Goal: Download file/media

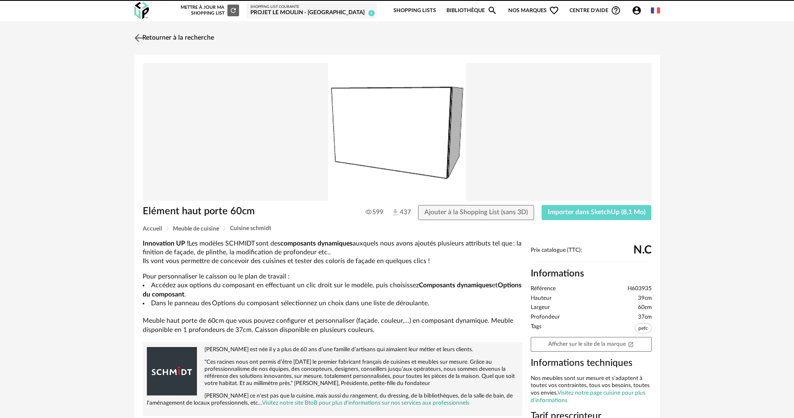
click at [175, 42] on link "Retourner à la recherche" at bounding box center [173, 38] width 82 height 18
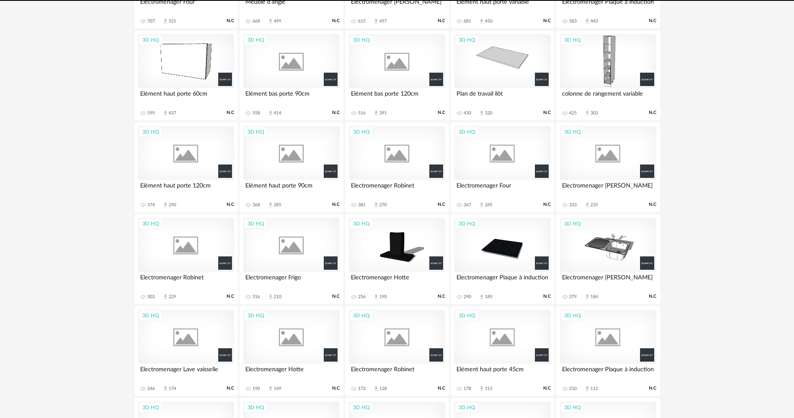
scroll to position [393, 0]
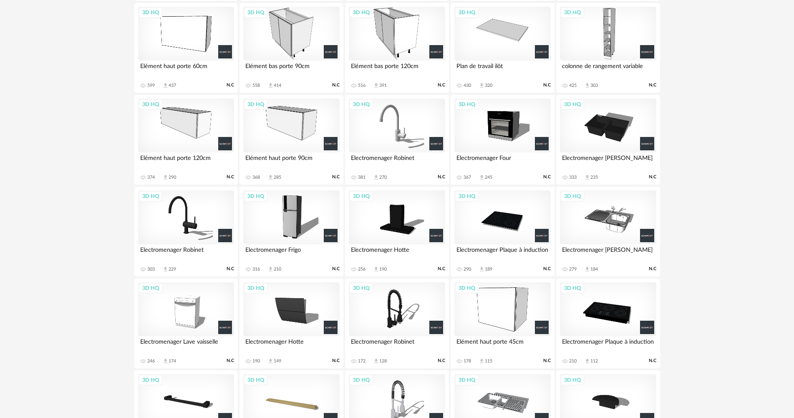
click at [408, 116] on div "3D HQ" at bounding box center [397, 125] width 96 height 54
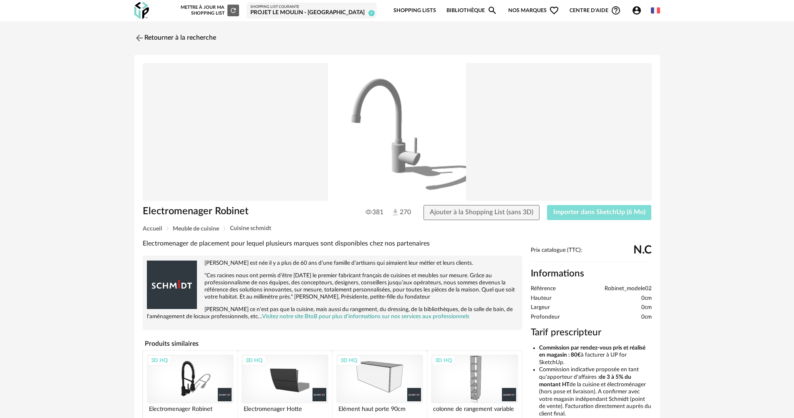
click at [582, 217] on button "Importer dans SketchUp (6 Mo)" at bounding box center [599, 212] width 105 height 15
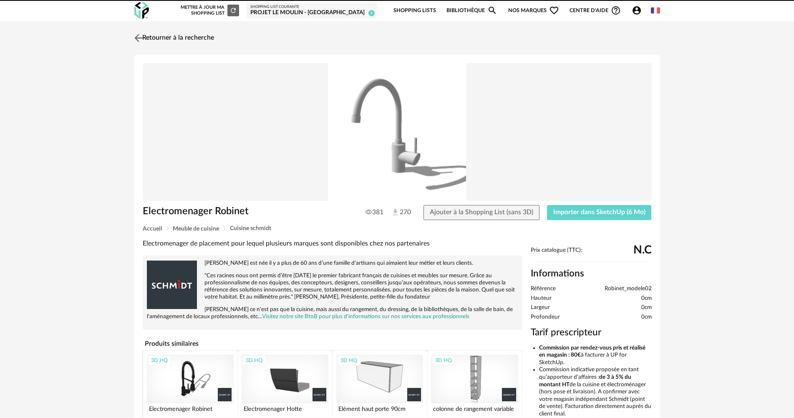
click at [167, 28] on div "Retourner à la recherche Electromenager Robinet 381 270 Ajouter à la Shopping L…" at bounding box center [397, 281] width 794 height 520
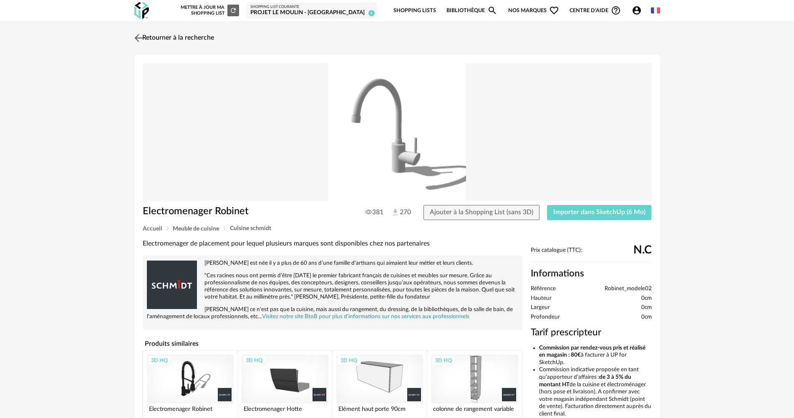
click at [170, 33] on link "Retourner à la recherche" at bounding box center [173, 38] width 82 height 18
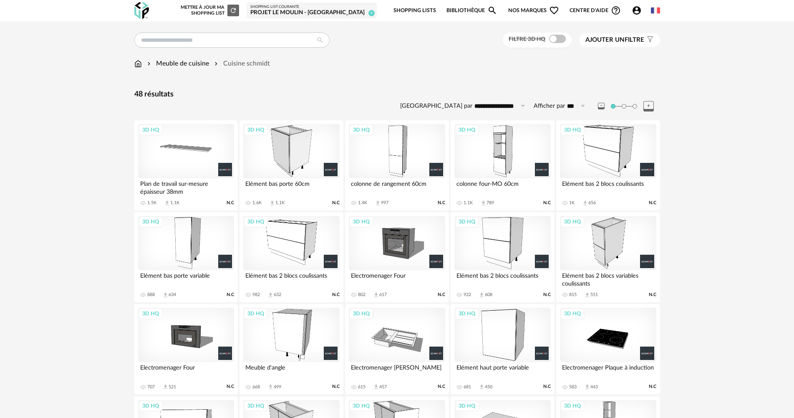
click at [401, 240] on div "3D HQ" at bounding box center [397, 243] width 96 height 54
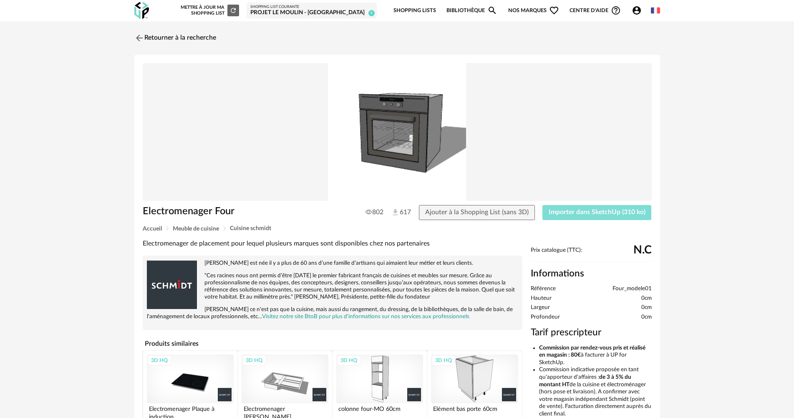
click at [562, 213] on span "Importer dans SketchUp (310 ko)" at bounding box center [597, 212] width 97 height 7
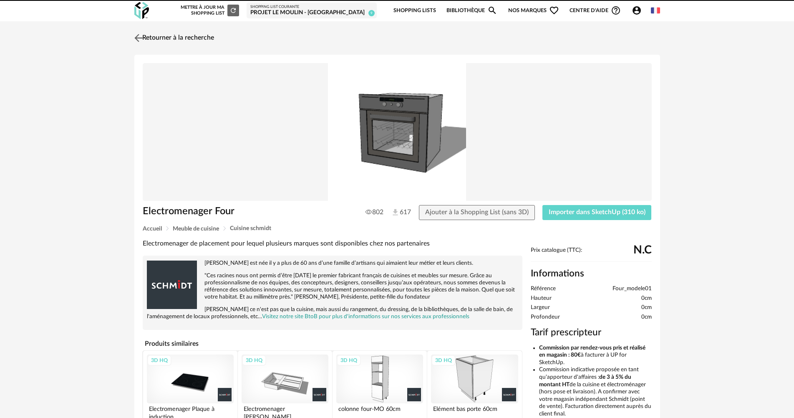
click at [200, 33] on link "Retourner à la recherche" at bounding box center [173, 38] width 82 height 18
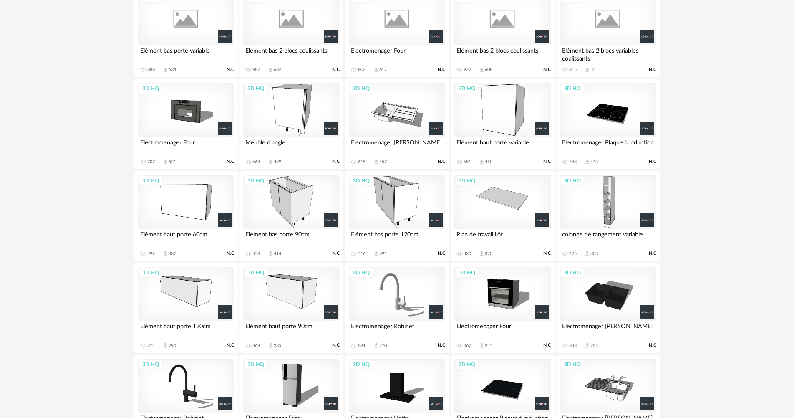
scroll to position [223, 0]
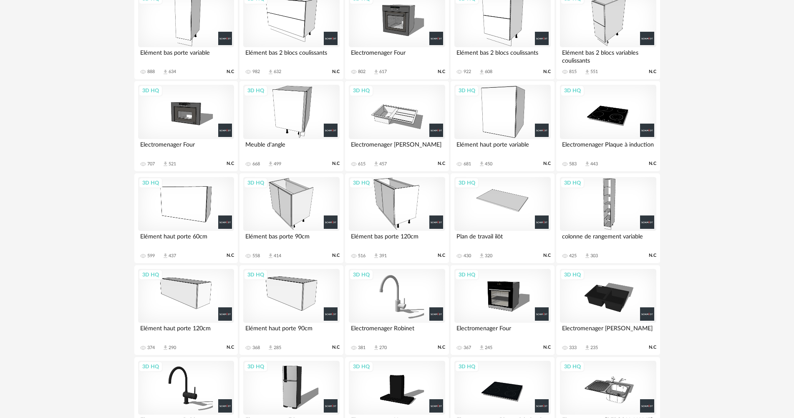
click at [173, 113] on div "3D HQ" at bounding box center [186, 112] width 96 height 54
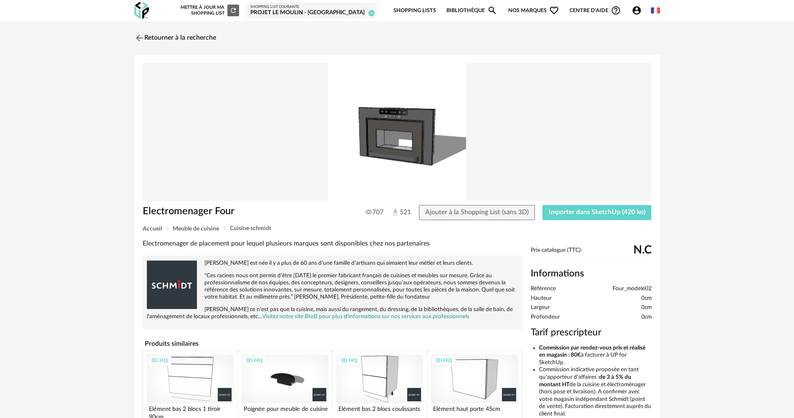
click at [585, 221] on div "Electromenager Four 707 521 Ajouter à la Shopping List (sans 3D) Importer dans …" at bounding box center [397, 215] width 517 height 20
click at [586, 217] on button "Importer dans SketchUp (420 ko)" at bounding box center [596, 212] width 109 height 15
click at [192, 29] on link "Retourner à la recherche" at bounding box center [173, 38] width 82 height 18
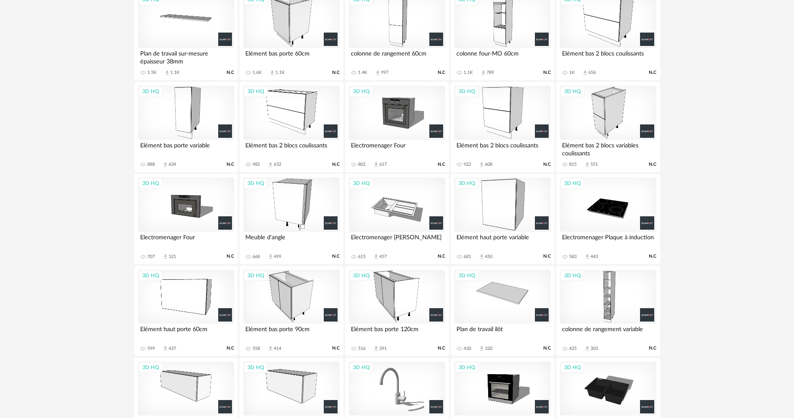
scroll to position [306, 0]
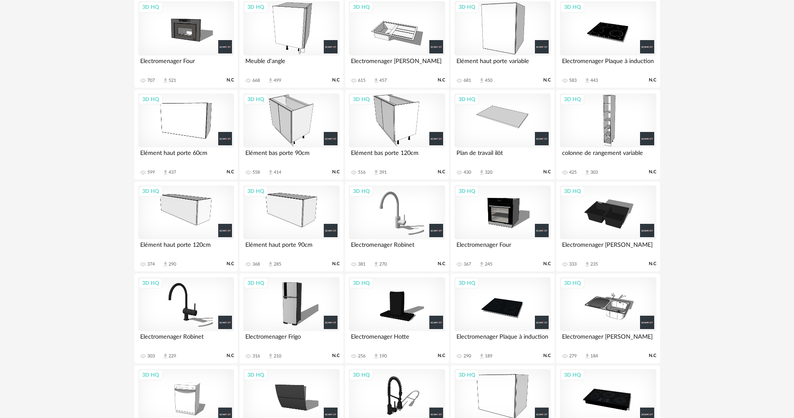
click at [626, 34] on div "3D HQ" at bounding box center [608, 28] width 96 height 54
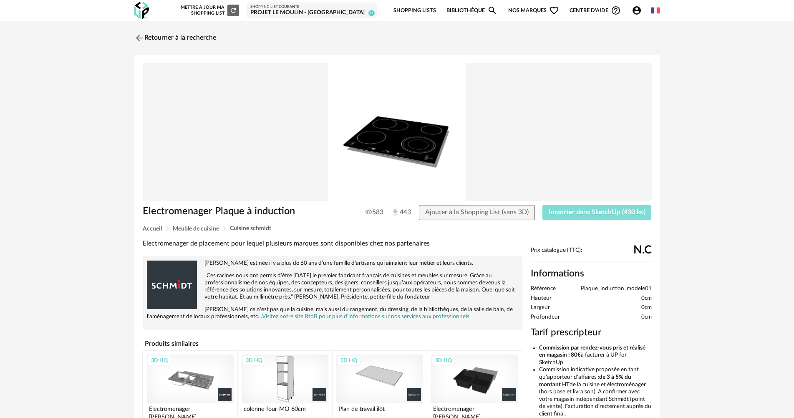
click at [605, 213] on span "Importer dans SketchUp (430 ko)" at bounding box center [597, 212] width 97 height 7
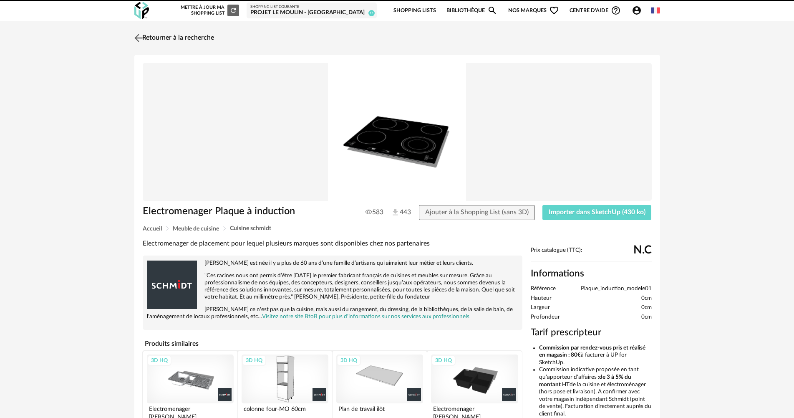
click at [188, 33] on link "Retourner à la recherche" at bounding box center [173, 38] width 82 height 18
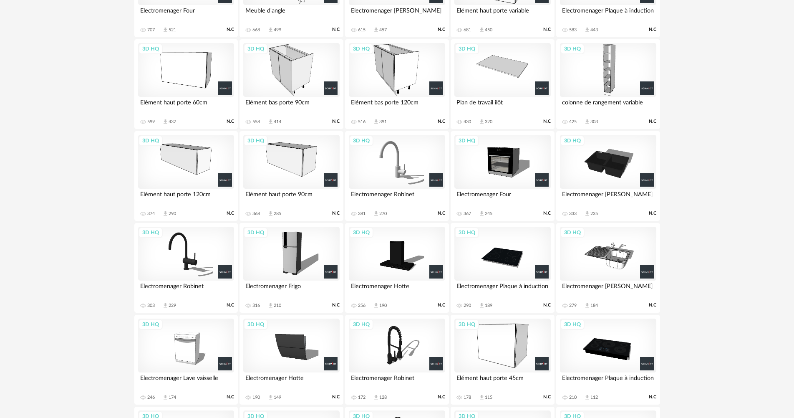
scroll to position [417, 0]
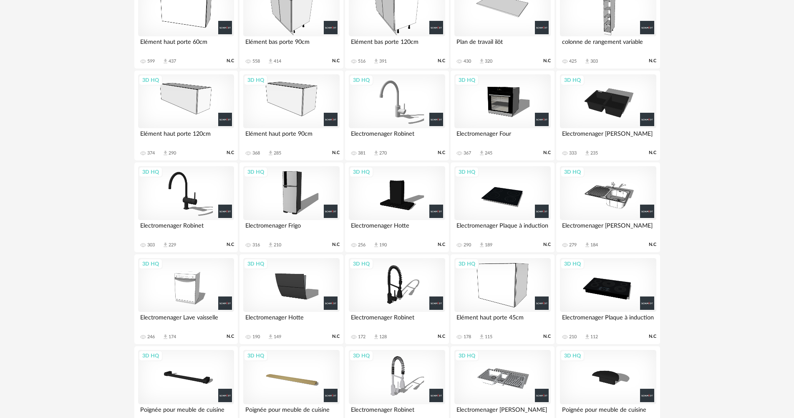
click at [590, 282] on div "3D HQ" at bounding box center [608, 285] width 96 height 54
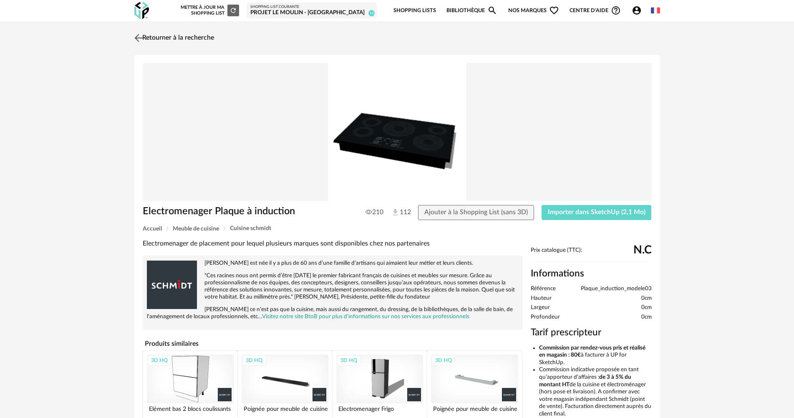
click at [154, 29] on link "Retourner à la recherche" at bounding box center [173, 38] width 82 height 18
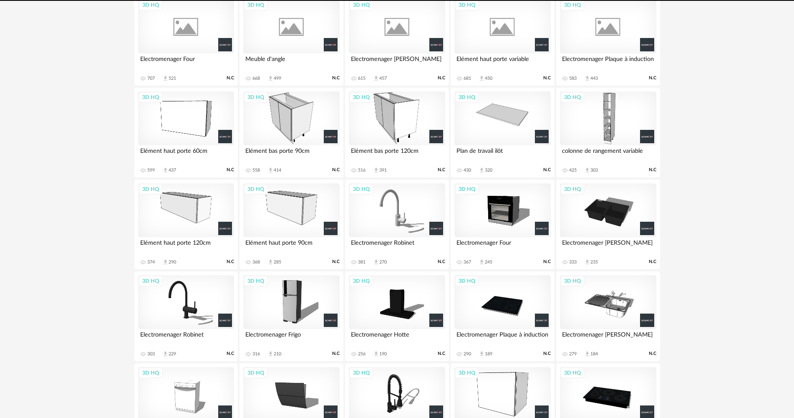
scroll to position [306, 0]
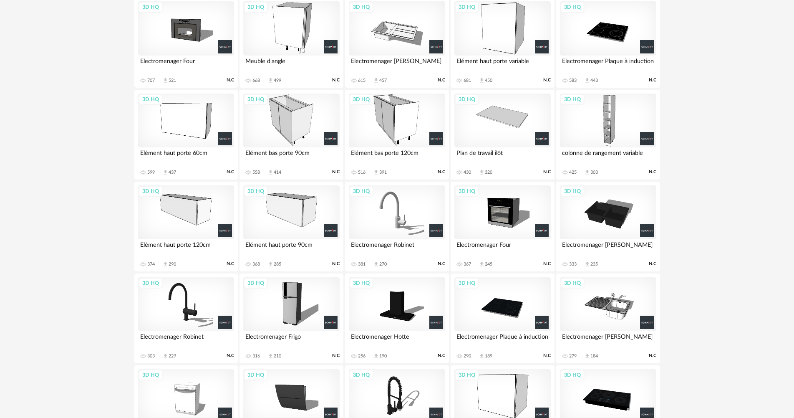
click at [525, 328] on div "3D HQ" at bounding box center [502, 304] width 96 height 54
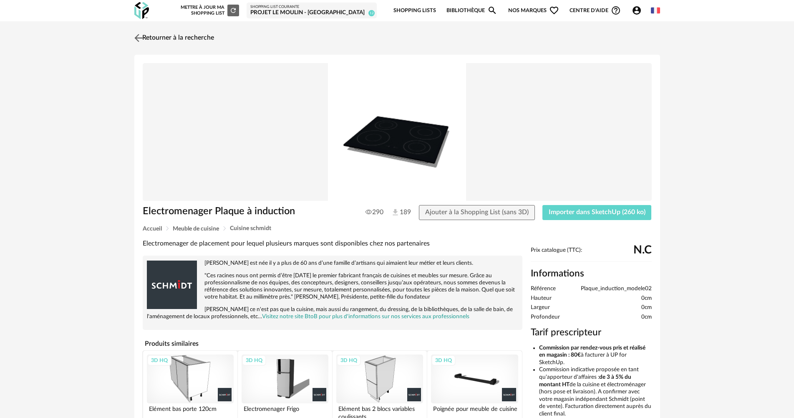
click at [189, 36] on link "Retourner à la recherche" at bounding box center [173, 38] width 82 height 18
